Goal: Find specific page/section: Find specific page/section

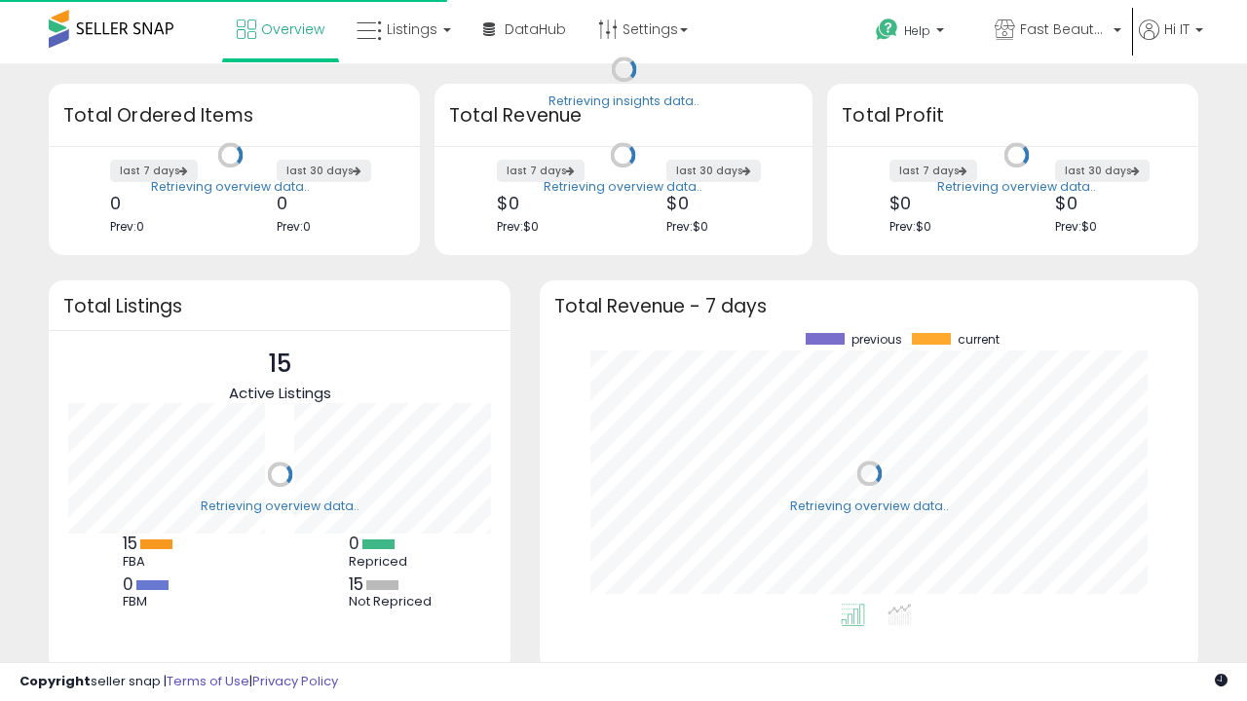
scroll to position [271, 619]
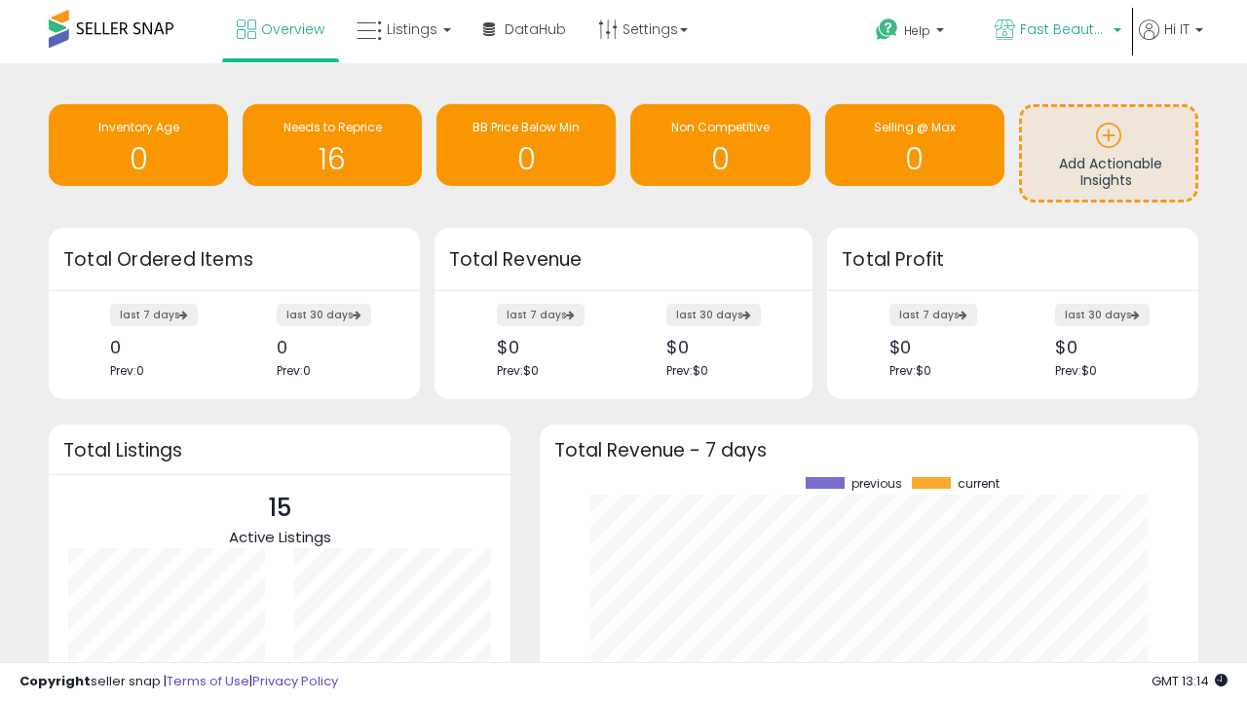
click at [1056, 31] on span "Fast Beauty ([GEOGRAPHIC_DATA])" at bounding box center [1064, 28] width 88 height 19
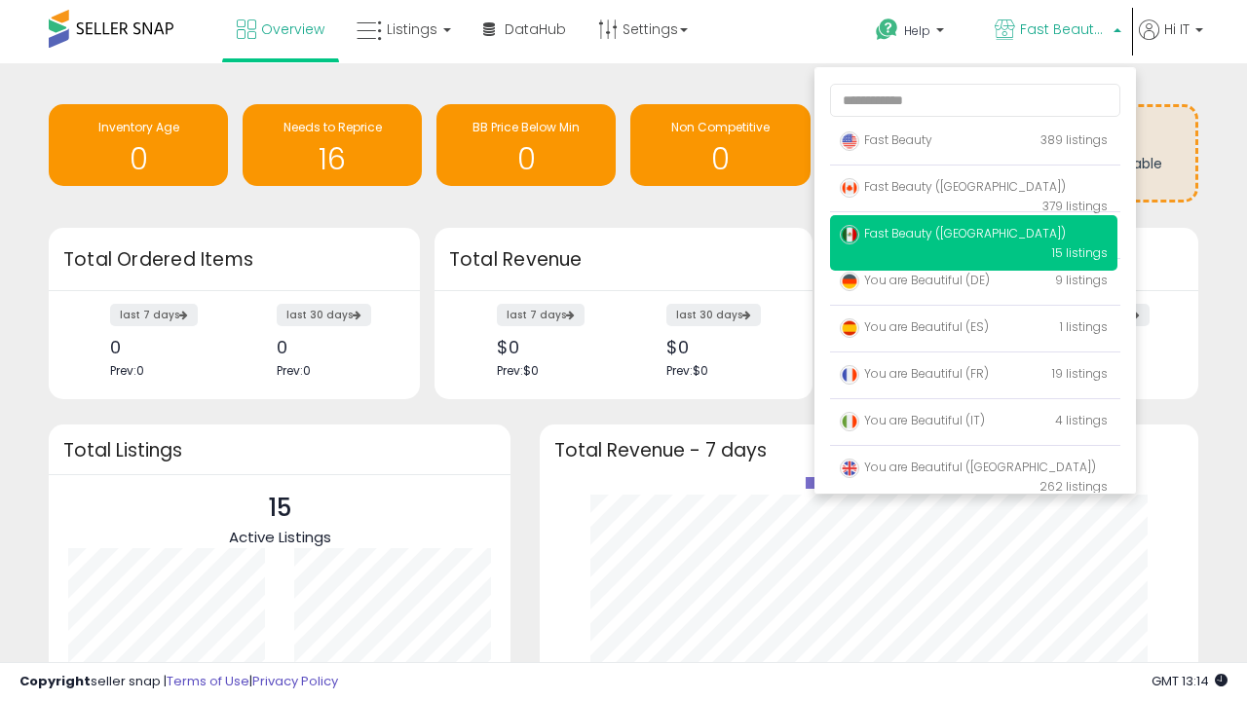
click at [973, 470] on span "You are Beautiful ([GEOGRAPHIC_DATA])" at bounding box center [968, 467] width 256 height 17
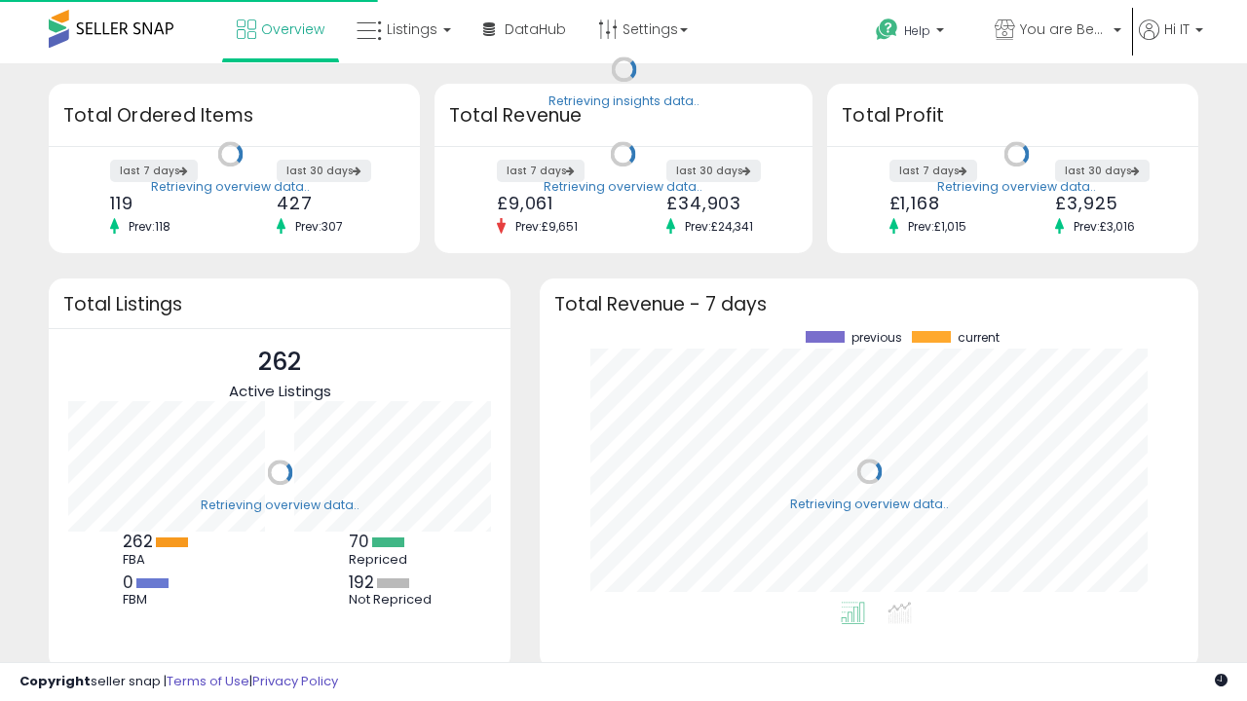
scroll to position [271, 619]
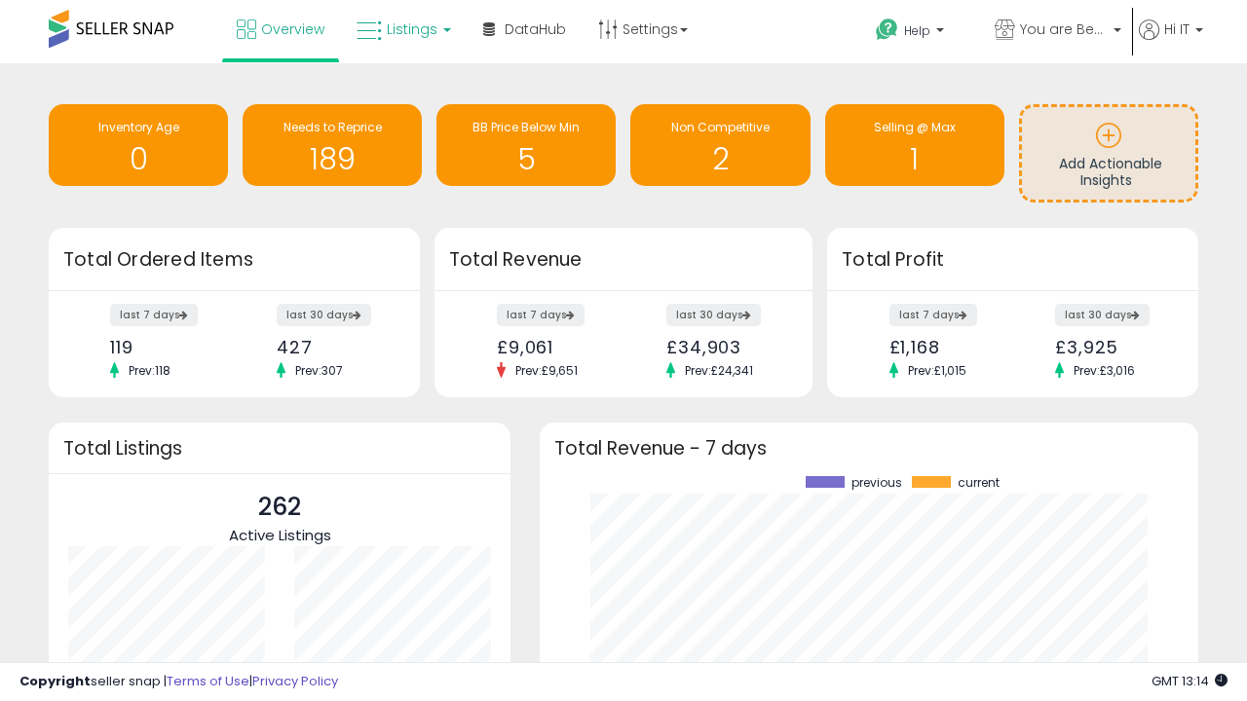
click at [401, 29] on span "Listings" at bounding box center [412, 28] width 51 height 19
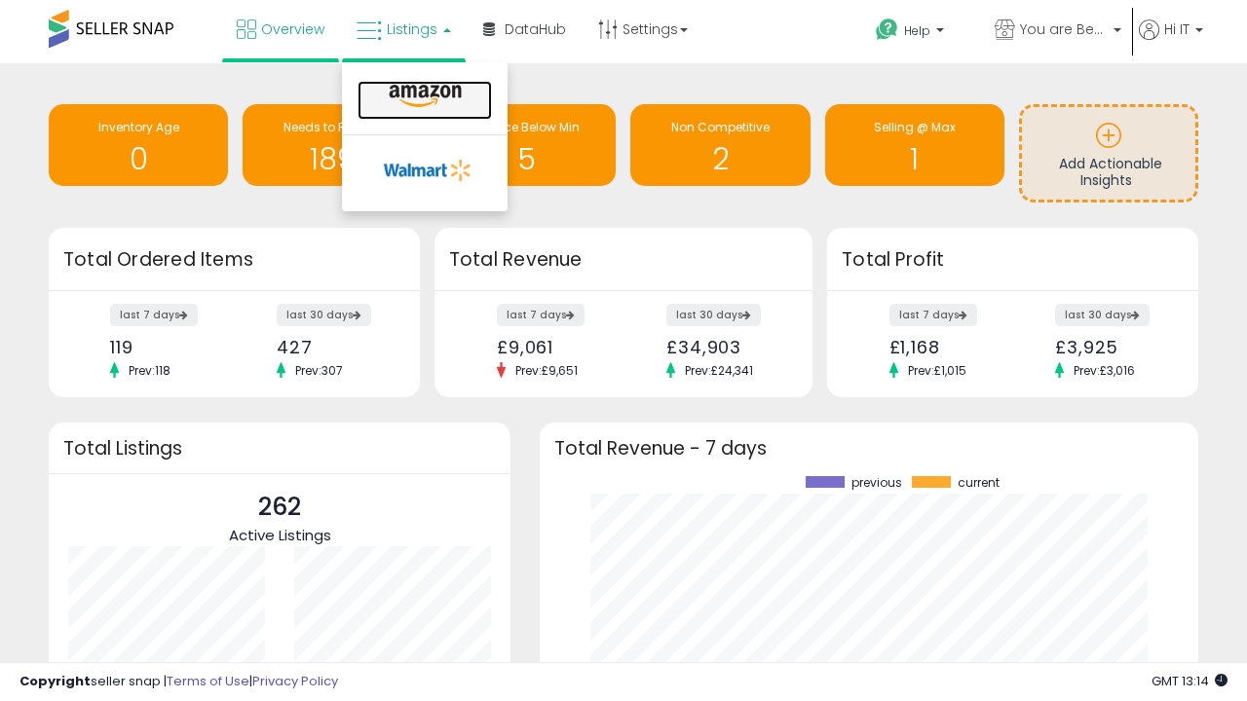
click at [423, 96] on icon at bounding box center [425, 96] width 85 height 25
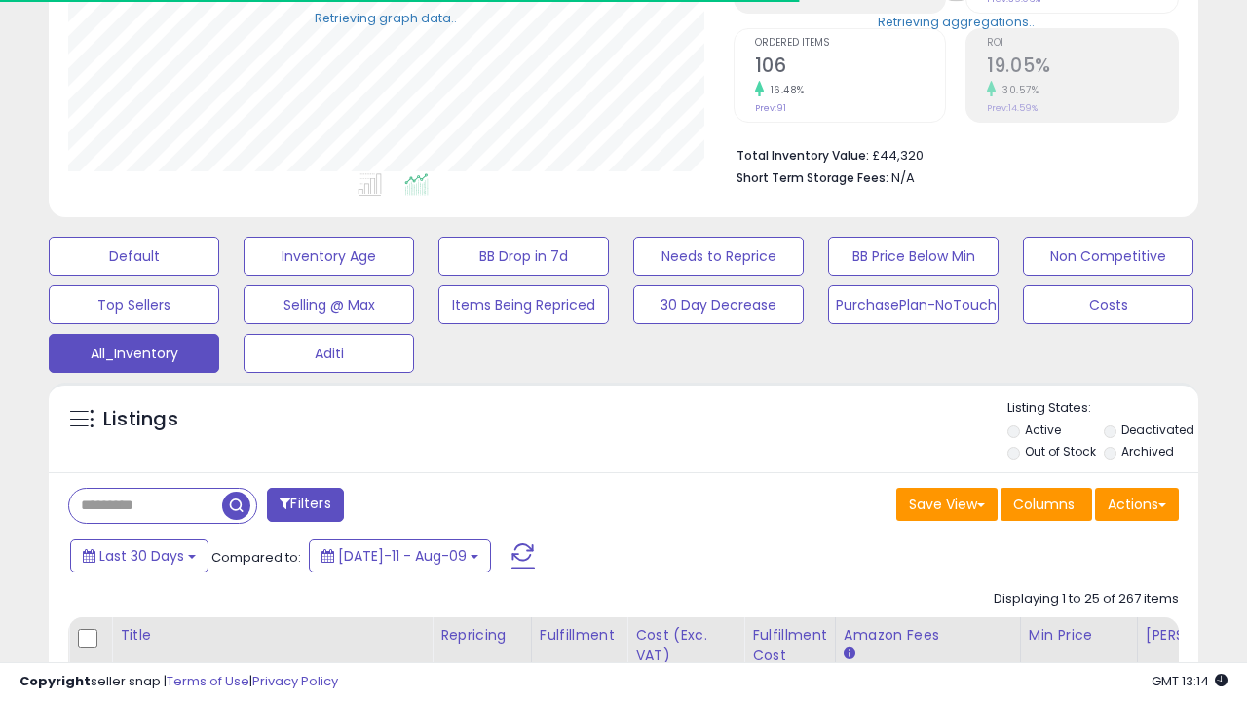
scroll to position [582, 0]
